Goal: Feedback & Contribution: Leave review/rating

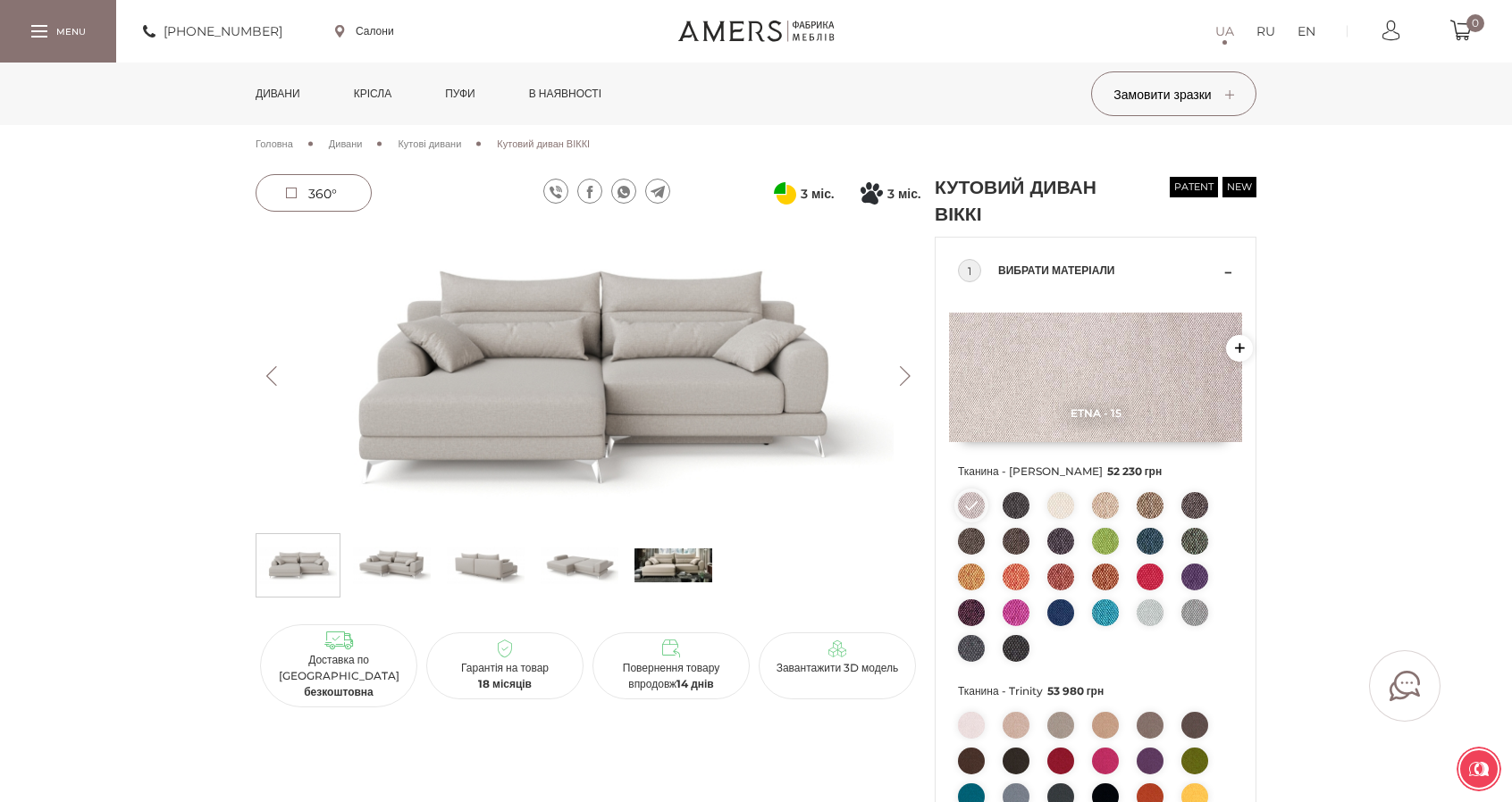
click at [450, 145] on span "Кутові дивани" at bounding box center [429, 144] width 63 height 12
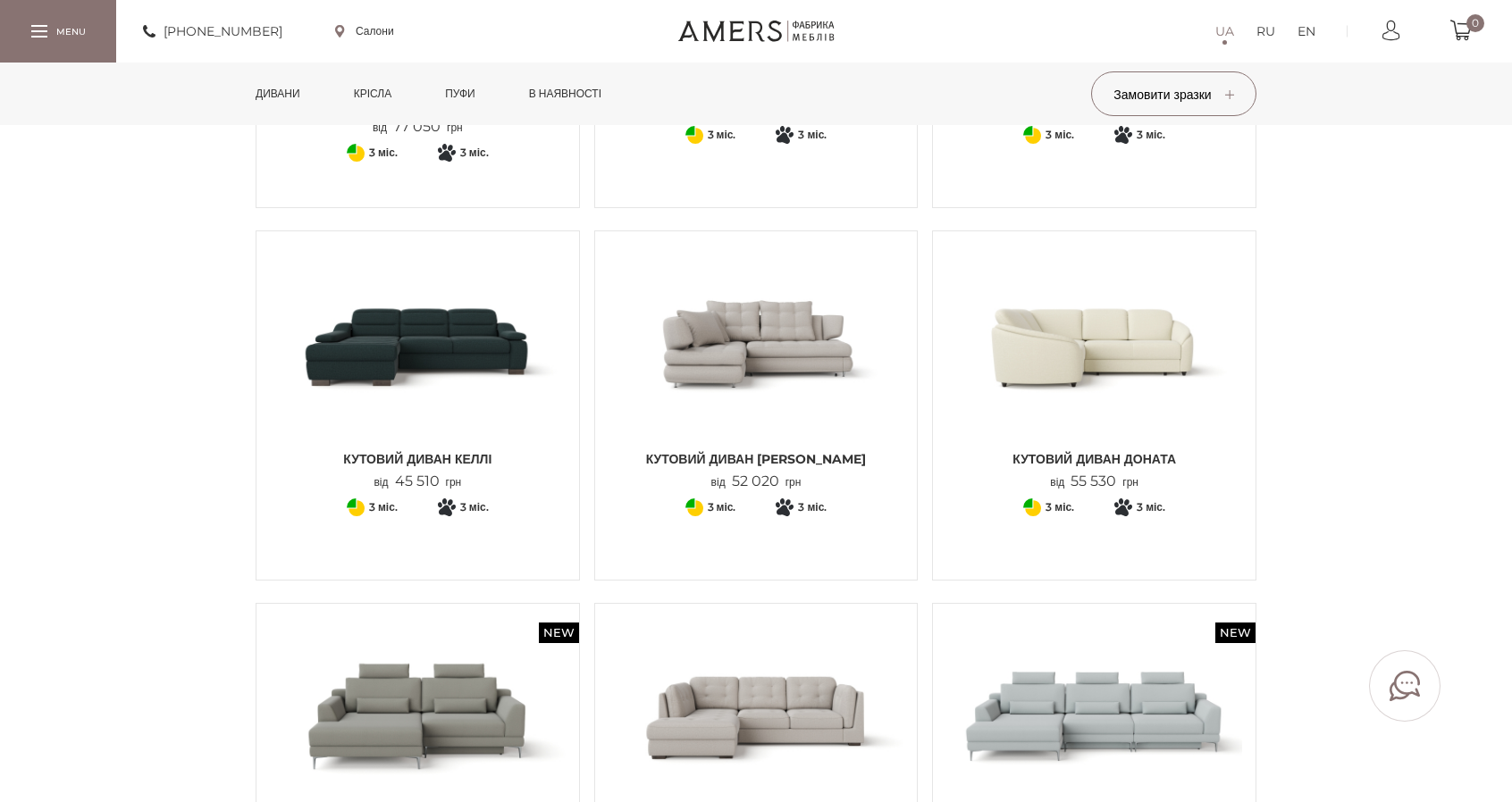
scroll to position [804, 0]
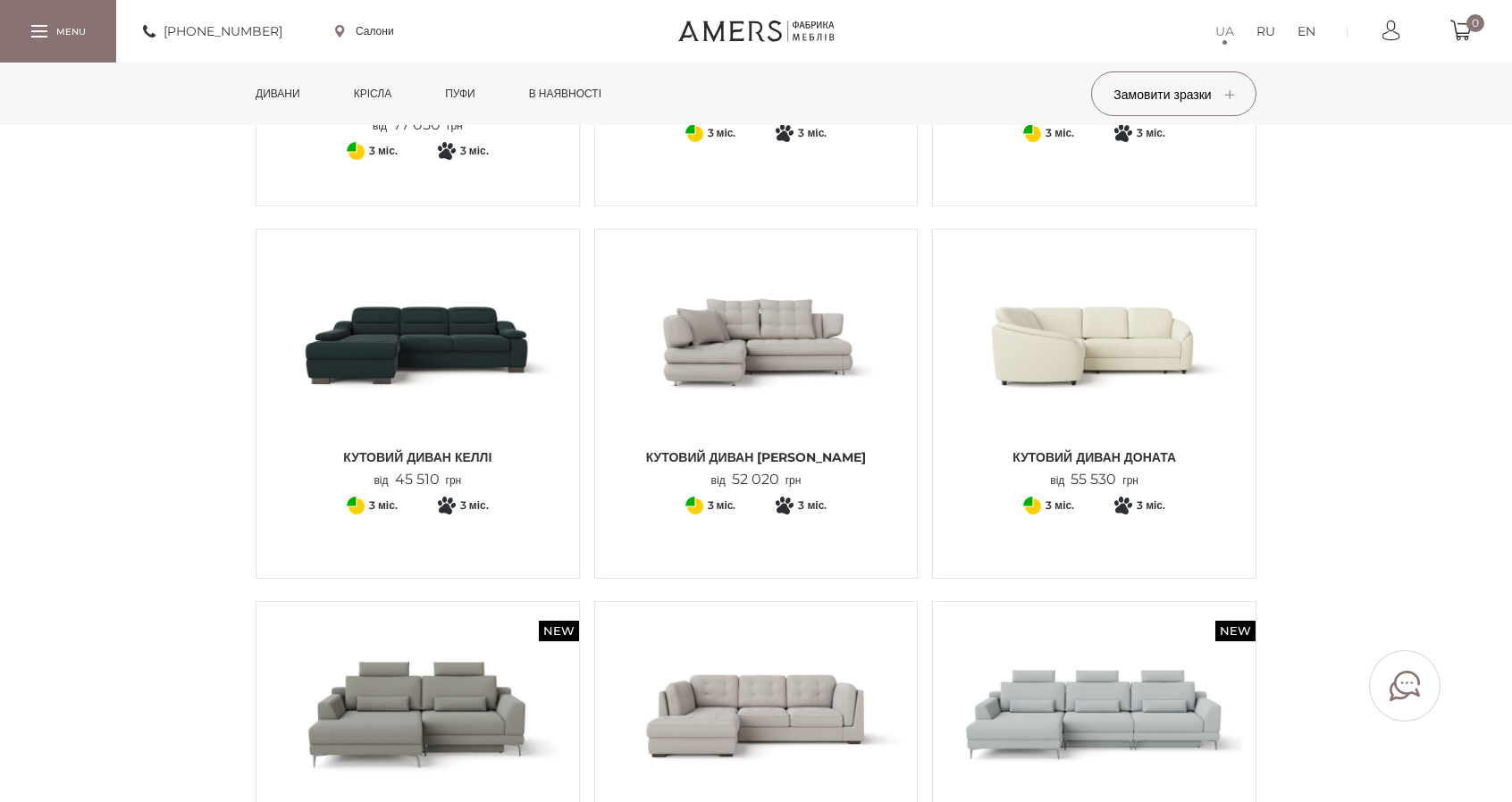
click at [775, 312] on img at bounding box center [756, 341] width 296 height 196
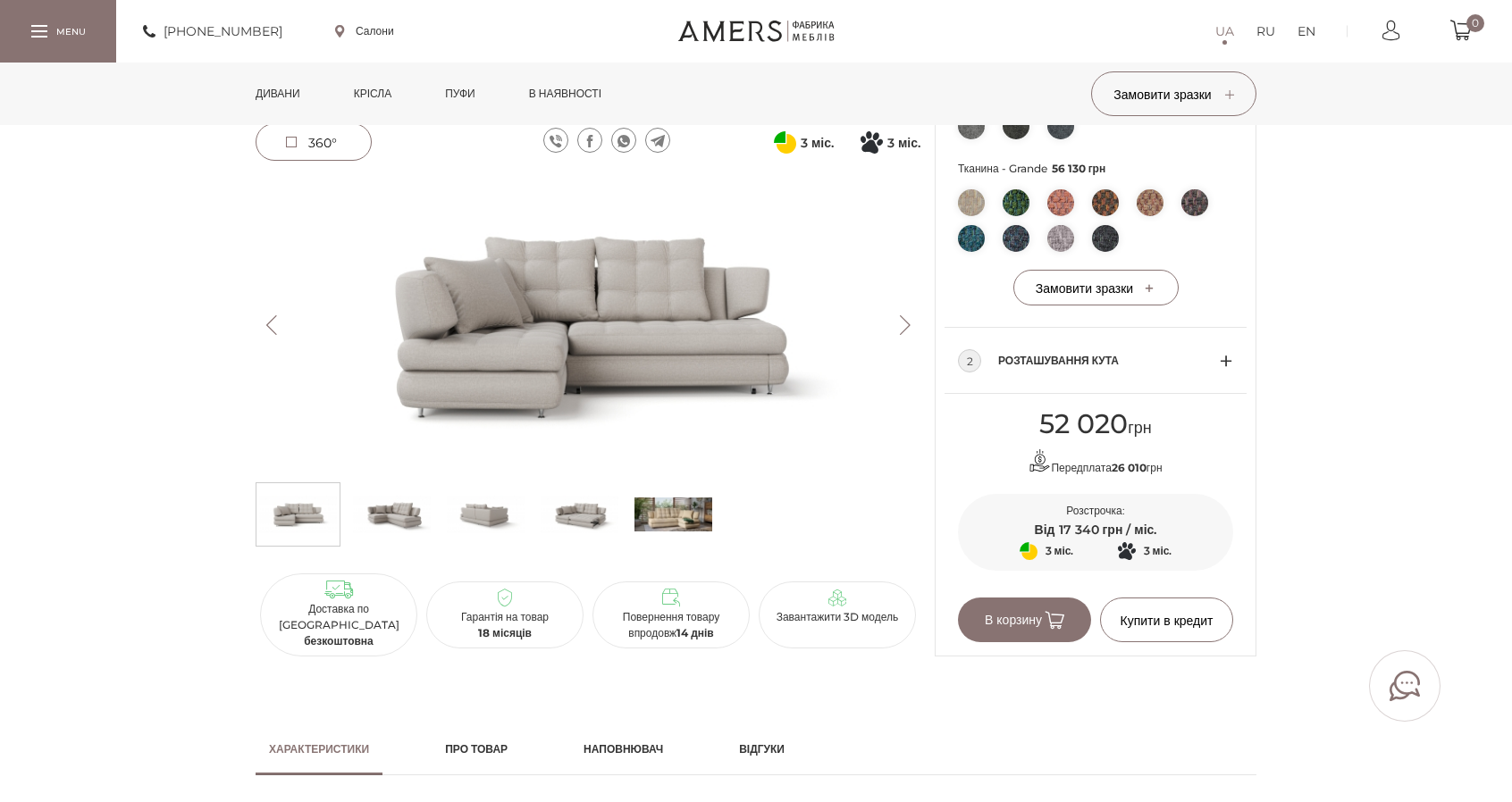
scroll to position [1340, 0]
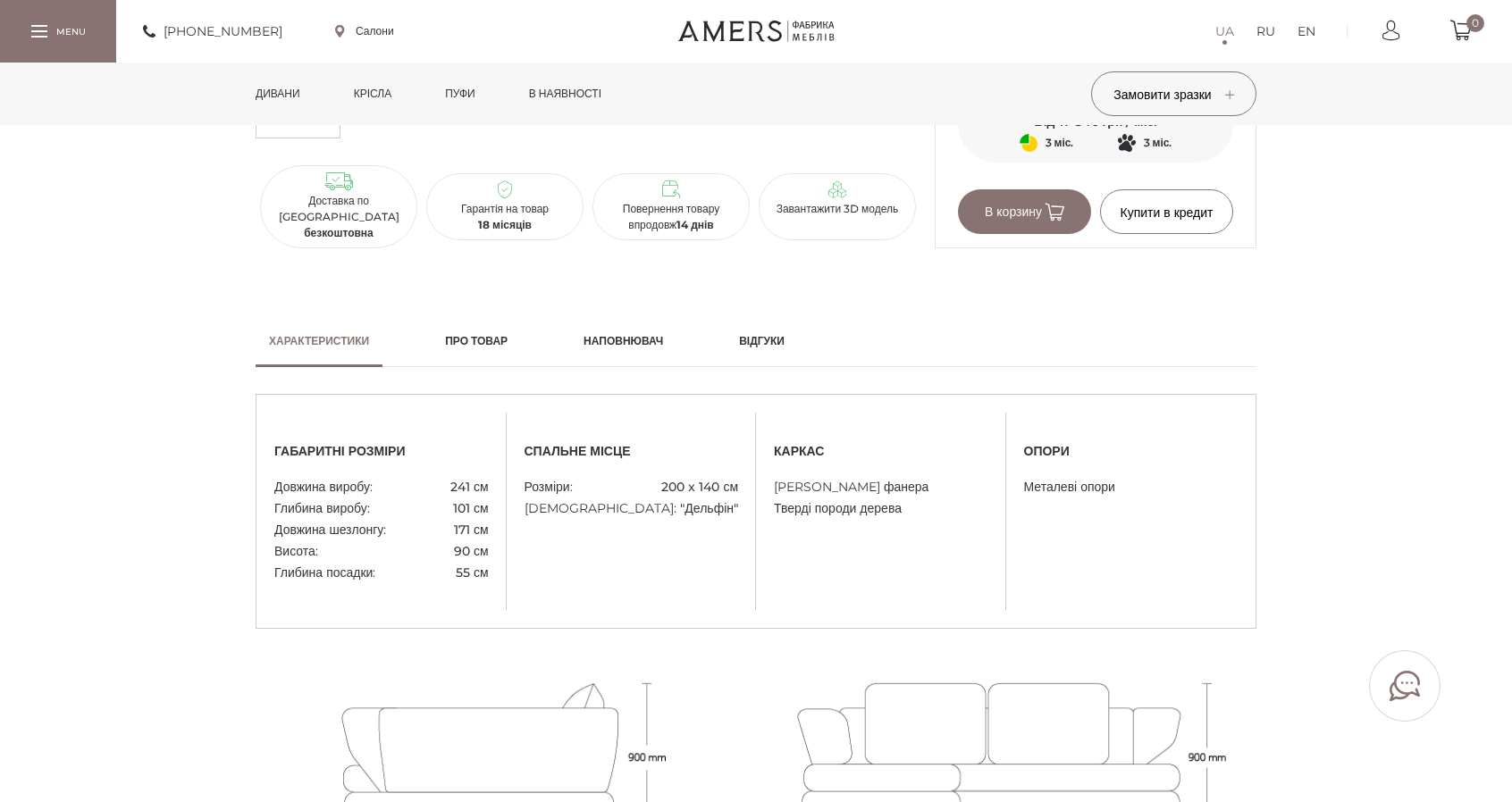
click at [785, 344] on h2 "Відгуки" at bounding box center [762, 341] width 46 height 16
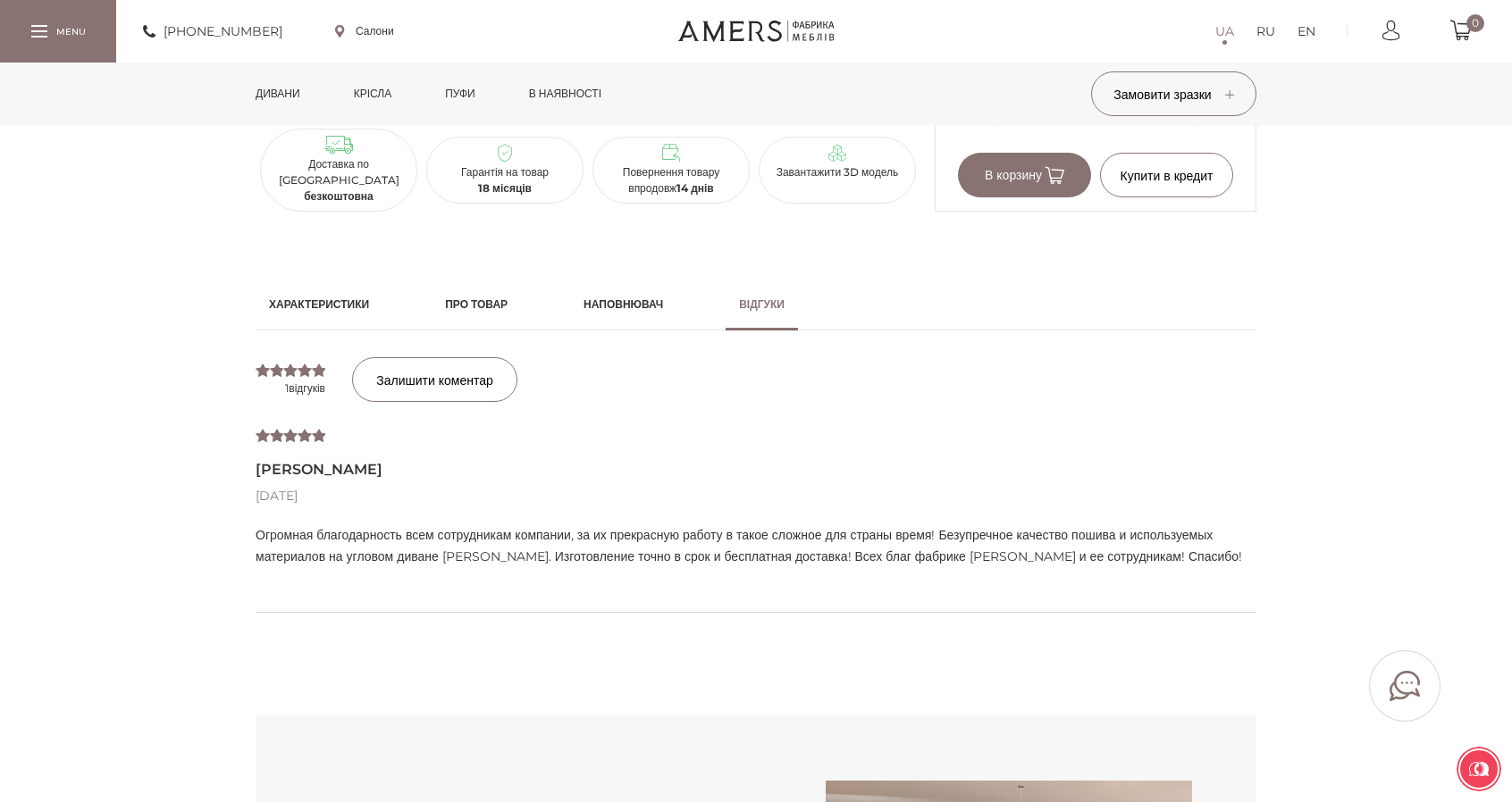
scroll to position [1430, 0]
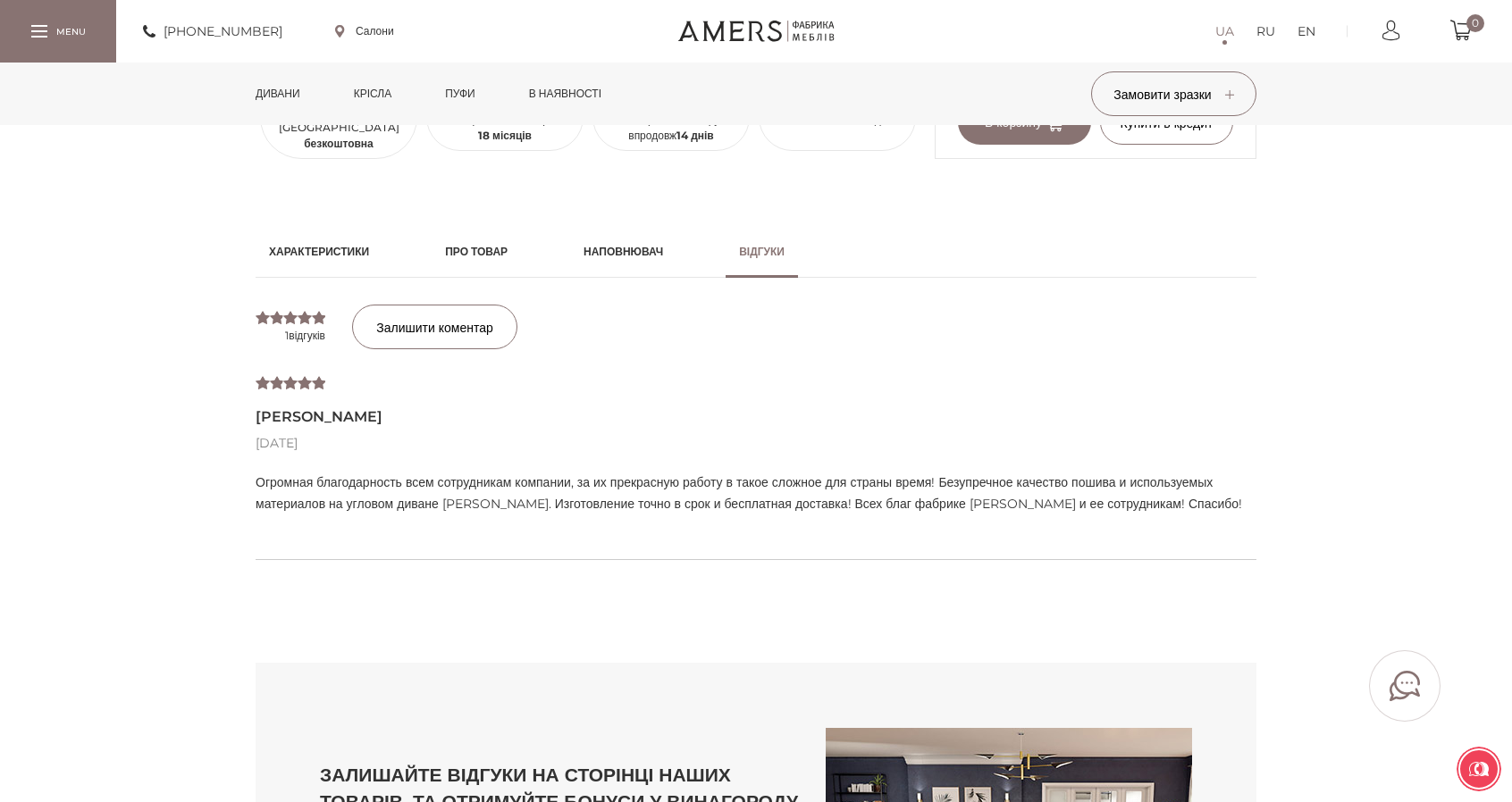
click at [418, 324] on span "Залишити коментар" at bounding box center [435, 328] width 117 height 16
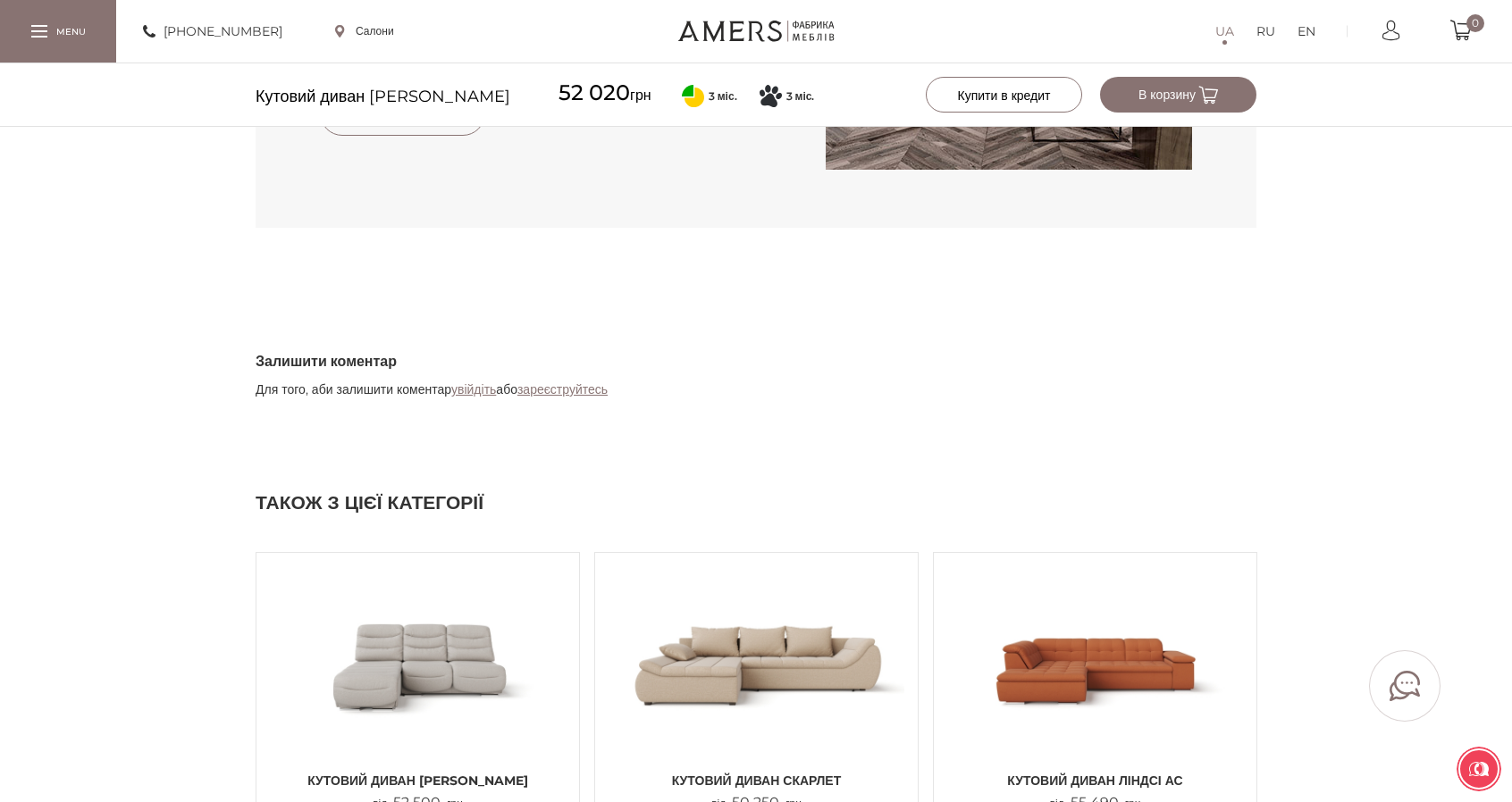
scroll to position [2499, 0]
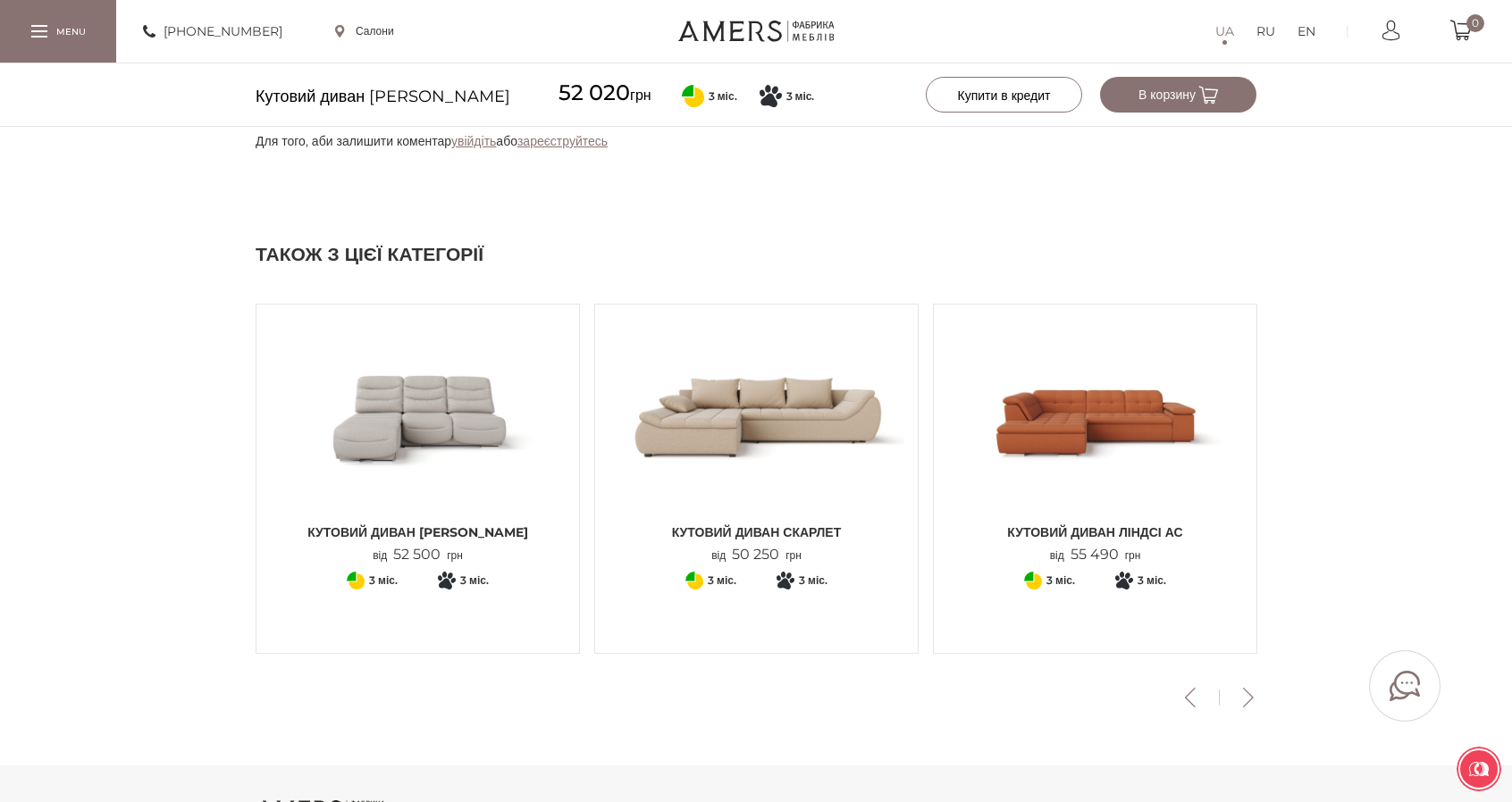
click at [607, 149] on link "зареєструйтесь" at bounding box center [562, 141] width 90 height 16
